Goal: Task Accomplishment & Management: Complete application form

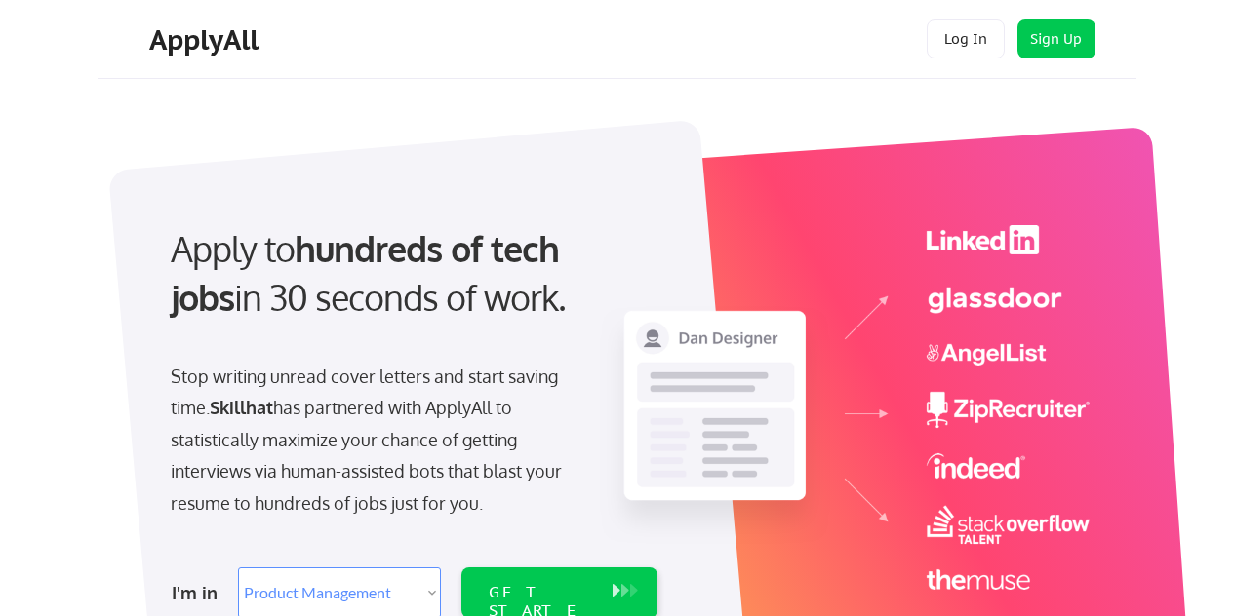
select select ""product""
click at [670, 523] on div "Apply to hundreds of tech jobs in 30 seconds of work. Stop writing unread cover…" at bounding box center [411, 416] width 545 height 422
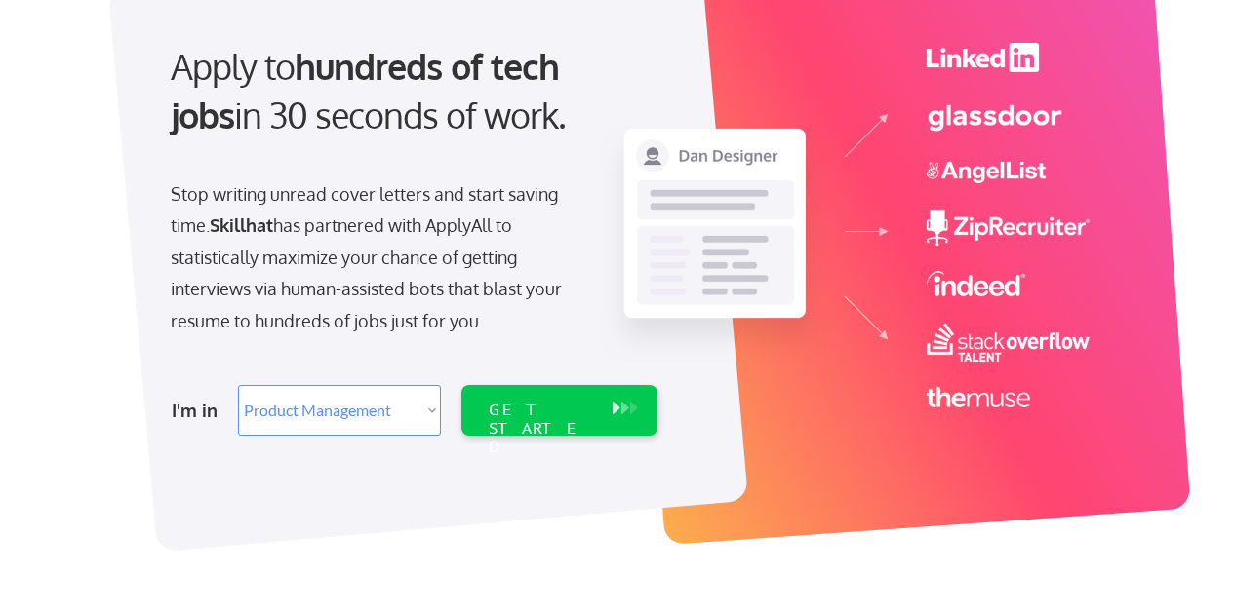
scroll to position [183, 0]
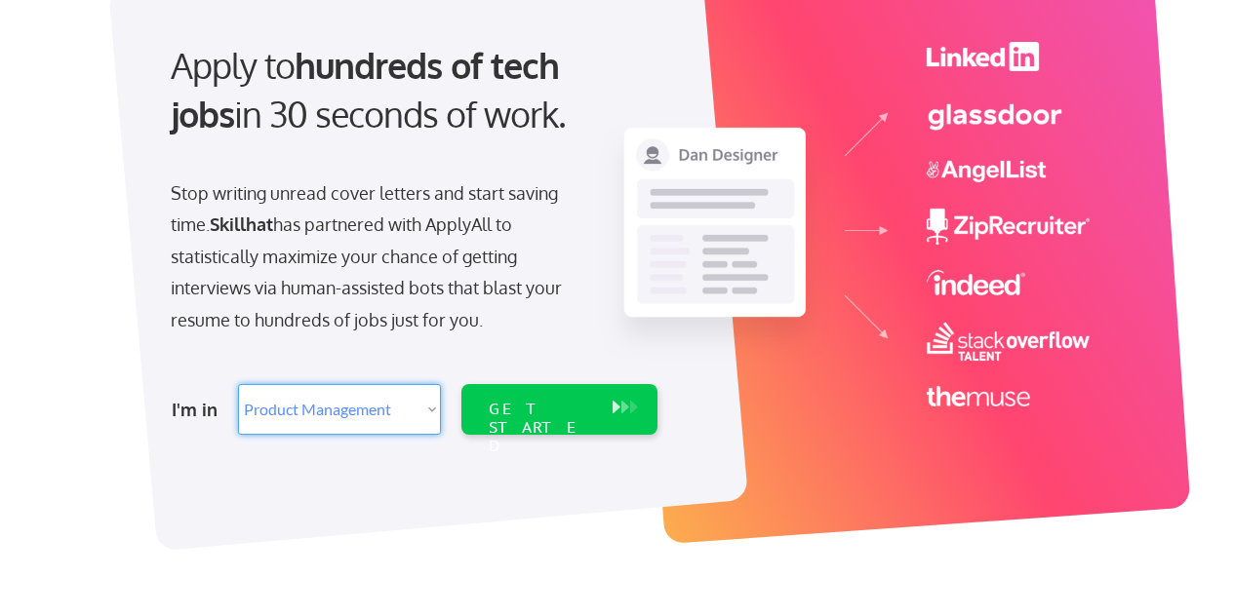
click at [418, 423] on select "Select Role Web/Front-End Development Product Management UX/UI/Product Design P…" at bounding box center [339, 409] width 203 height 51
select select ""it_security""
click at [238, 384] on select "Select Role Web/Front-End Development Product Management UX/UI/Product Design P…" at bounding box center [339, 409] width 203 height 51
select select ""it_security""
click at [579, 404] on div "GET STARTED" at bounding box center [541, 428] width 104 height 57
